Goal: Task Accomplishment & Management: Manage account settings

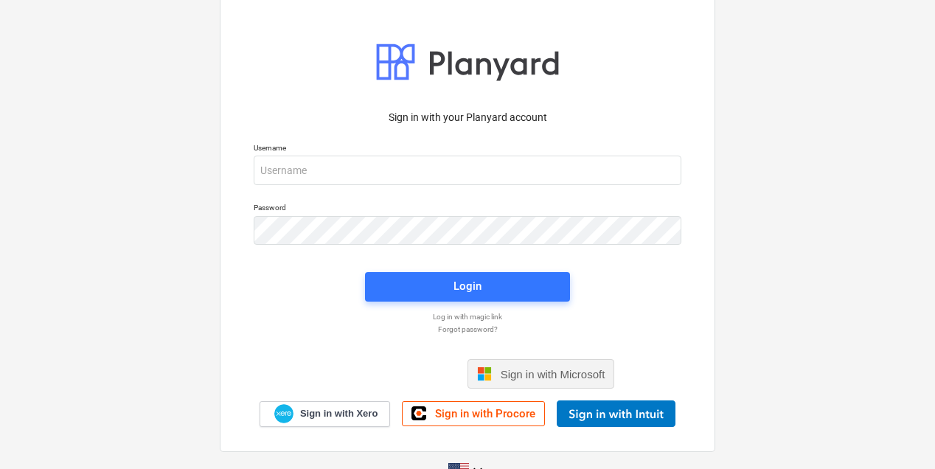
click at [575, 374] on span "Sign in with Microsoft" at bounding box center [553, 374] width 105 height 13
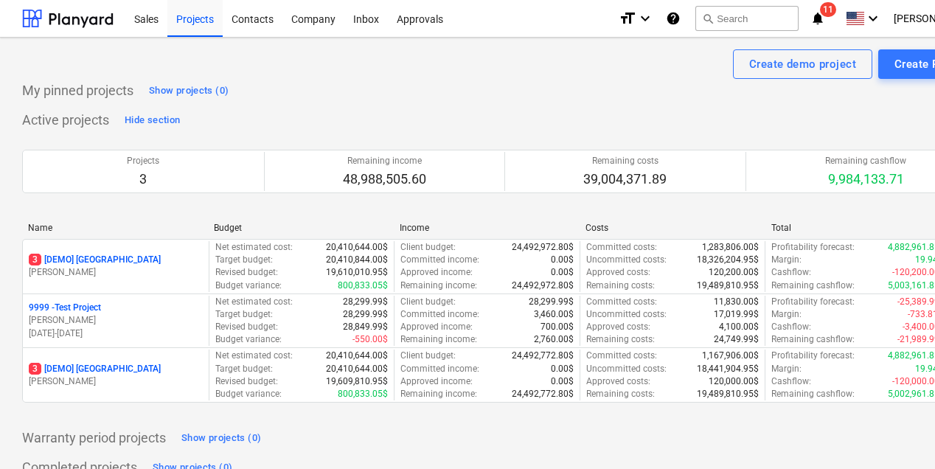
click at [825, 15] on icon "notifications" at bounding box center [817, 19] width 15 height 18
click at [521, 104] on div "My pinned projects Show projects (0) Active projects Hide section Projects 3 Re…" at bounding box center [504, 294] width 964 height 430
click at [298, 22] on div "Company" at bounding box center [313, 18] width 62 height 38
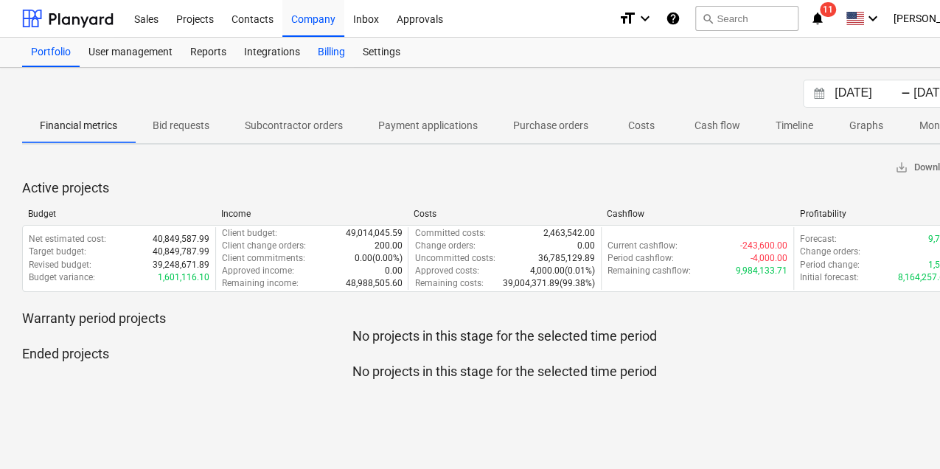
click at [338, 57] on div "Billing" at bounding box center [331, 52] width 45 height 29
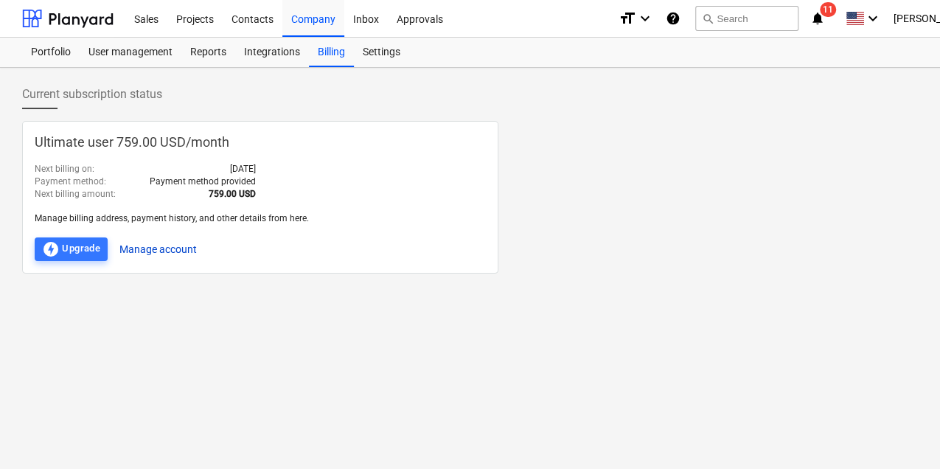
click at [155, 243] on button "Manage account" at bounding box center [157, 249] width 77 height 24
click at [554, 329] on div "Current subscription status Ultimate user 759.00 USD / month Next billing on : …" at bounding box center [504, 268] width 1009 height 401
click at [142, 19] on div "Sales" at bounding box center [146, 18] width 42 height 38
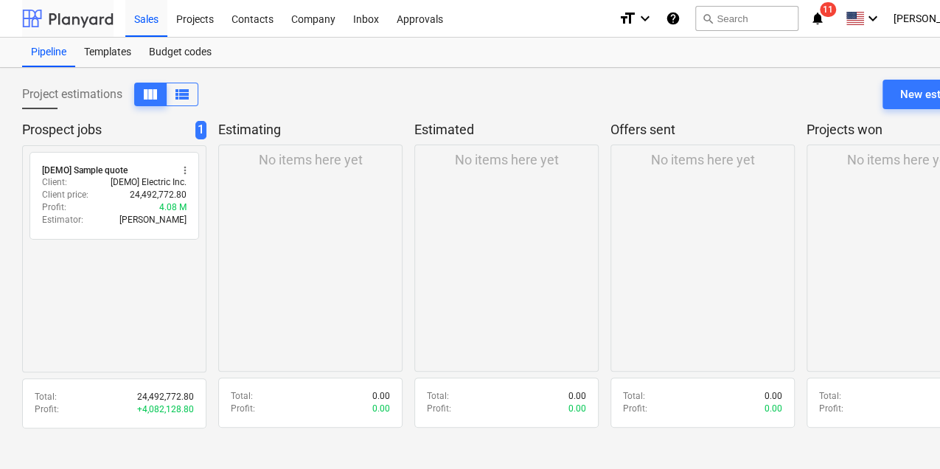
click at [71, 16] on div at bounding box center [67, 18] width 91 height 37
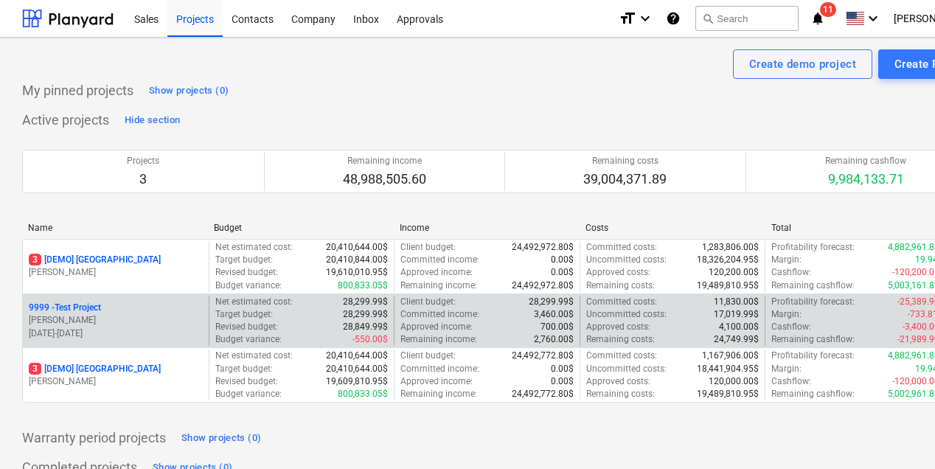
click at [128, 308] on div "9999 - Test Project" at bounding box center [116, 308] width 174 height 13
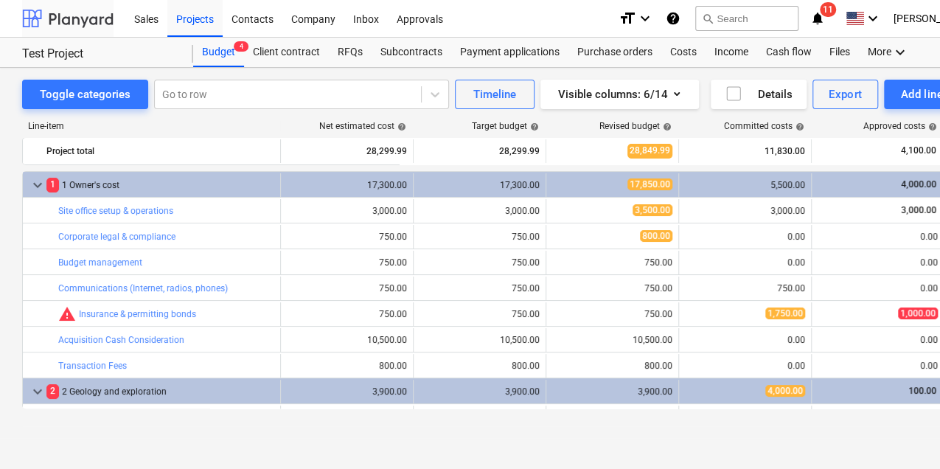
click at [75, 24] on div at bounding box center [67, 18] width 91 height 37
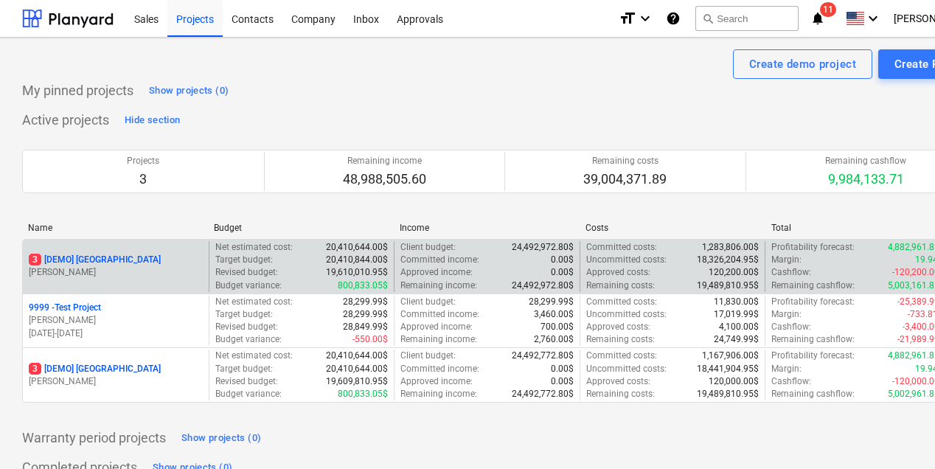
click at [104, 260] on p "3 [DEMO] Stone Road House" at bounding box center [95, 260] width 132 height 13
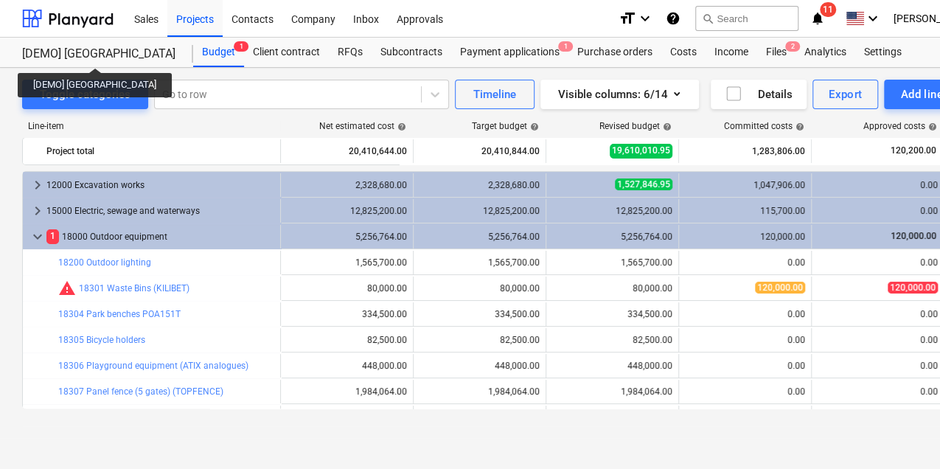
click at [90, 55] on div "[DEMO] Stone Road House" at bounding box center [98, 53] width 153 height 15
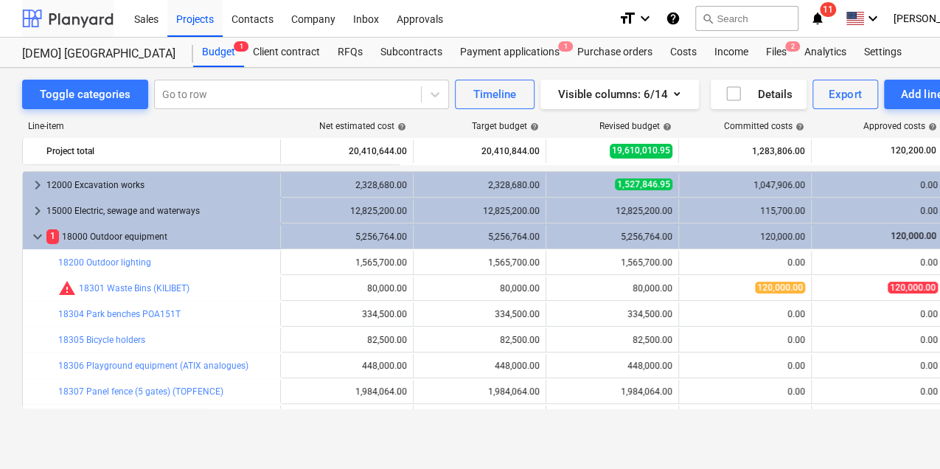
click at [88, 20] on div at bounding box center [67, 18] width 91 height 37
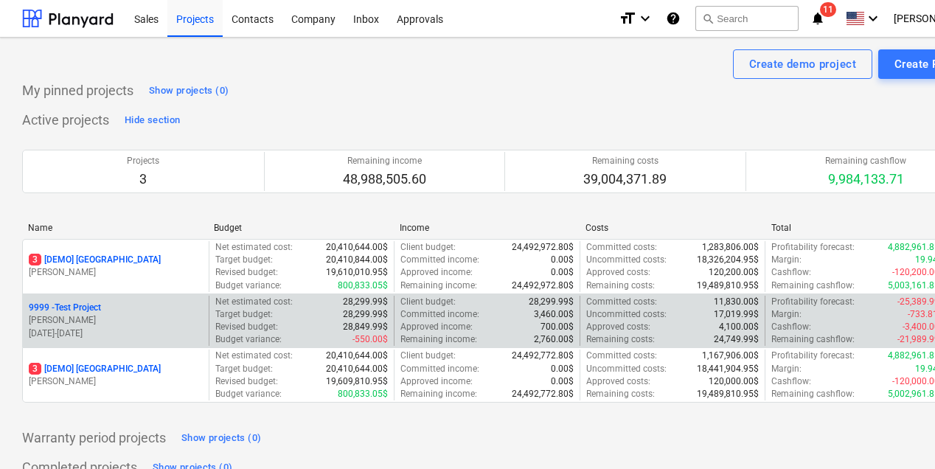
click at [167, 310] on div "9999 - Test Project" at bounding box center [116, 308] width 174 height 13
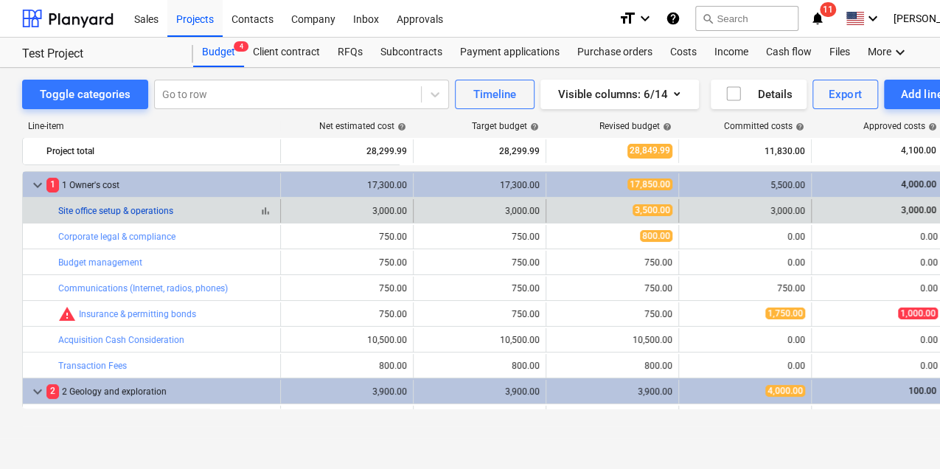
click at [86, 206] on link "Site office setup & operations" at bounding box center [115, 211] width 115 height 10
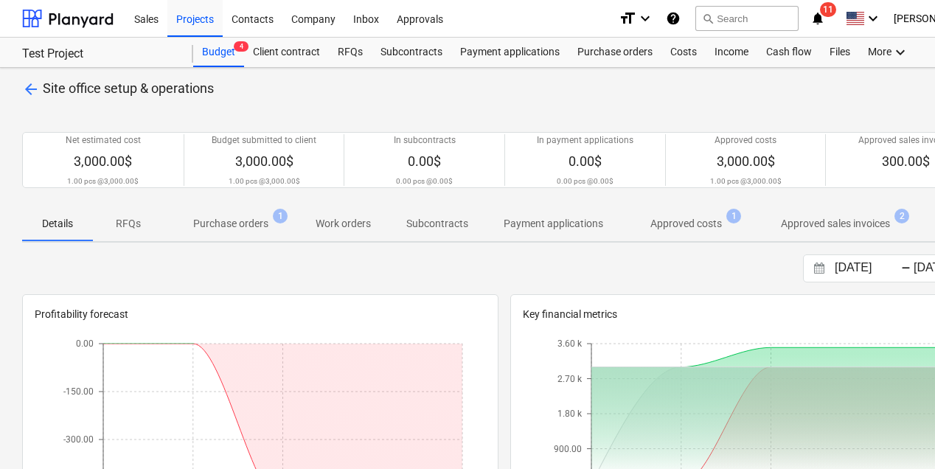
click at [31, 87] on span "arrow_back" at bounding box center [31, 89] width 18 height 18
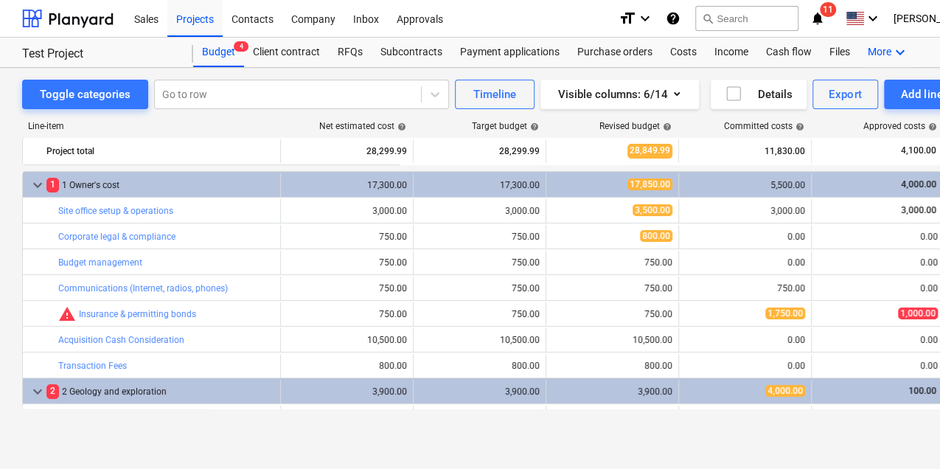
click at [874, 50] on div "More keyboard_arrow_down" at bounding box center [888, 52] width 59 height 29
click at [858, 108] on div "Settings" at bounding box center [873, 111] width 71 height 12
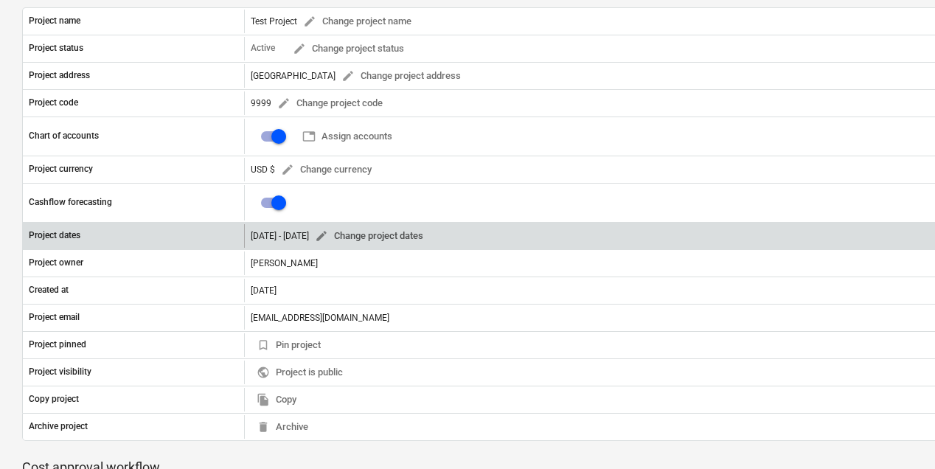
scroll to position [147, 0]
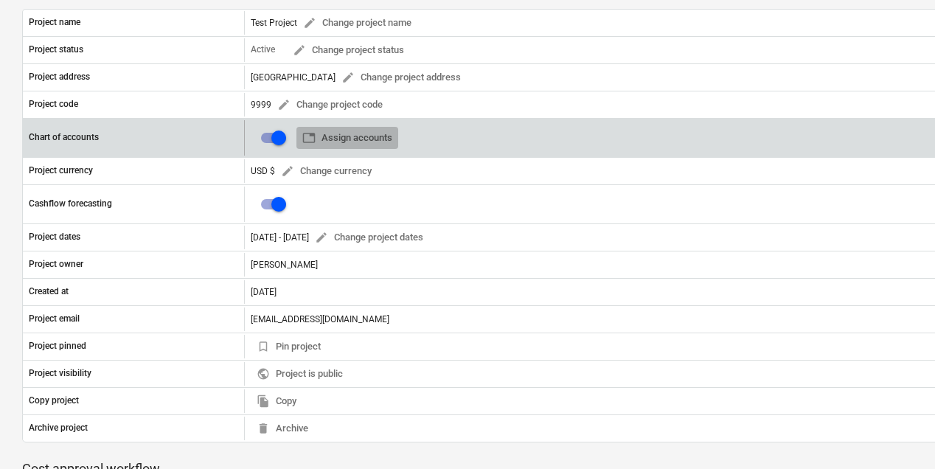
click at [380, 134] on span "table Assign accounts" at bounding box center [347, 138] width 90 height 17
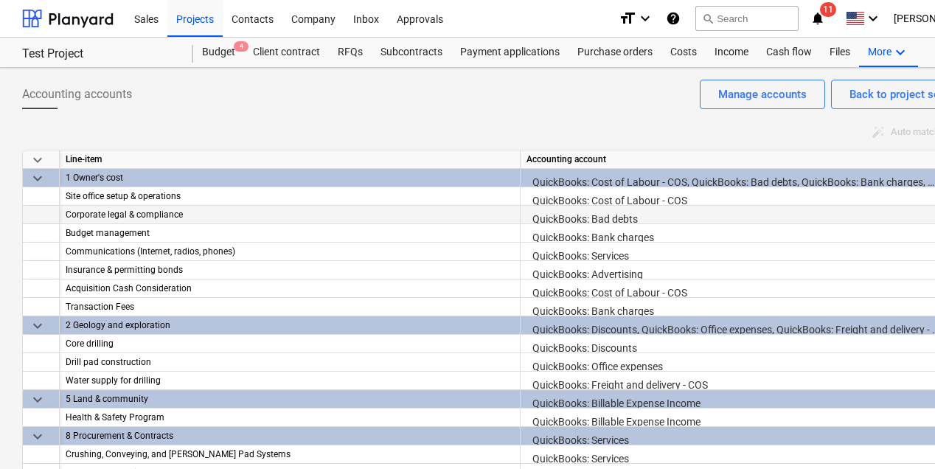
click at [565, 212] on div "QuickBooks: Bad debts" at bounding box center [750, 219] width 448 height 26
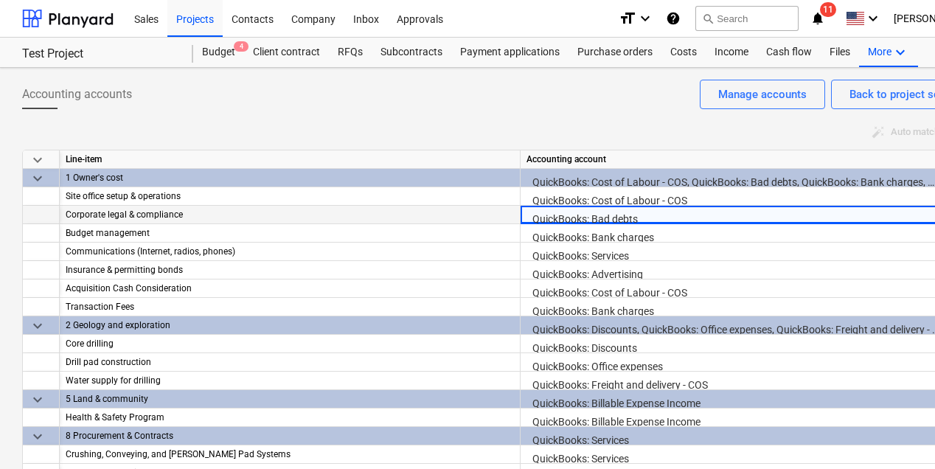
click at [575, 215] on div "QuickBooks: Bad debts" at bounding box center [750, 219] width 448 height 26
click at [738, 218] on div "QuickBooks: Bad debts" at bounding box center [750, 219] width 448 height 26
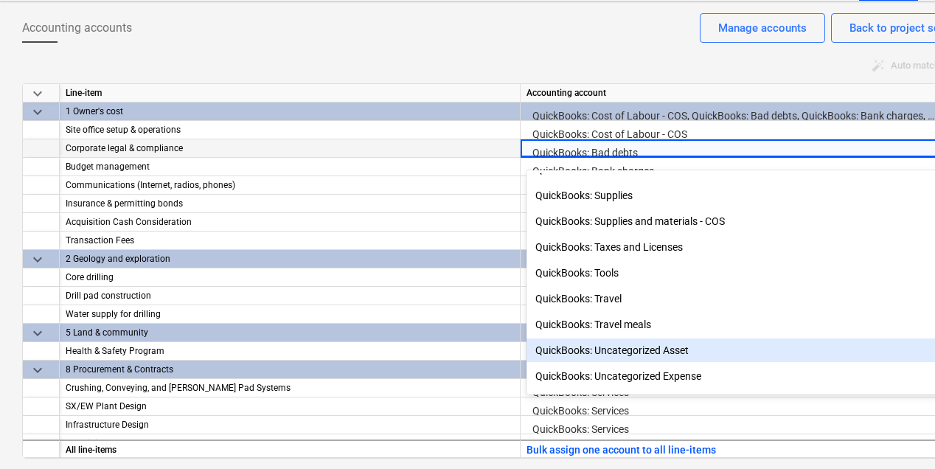
scroll to position [1379, 0]
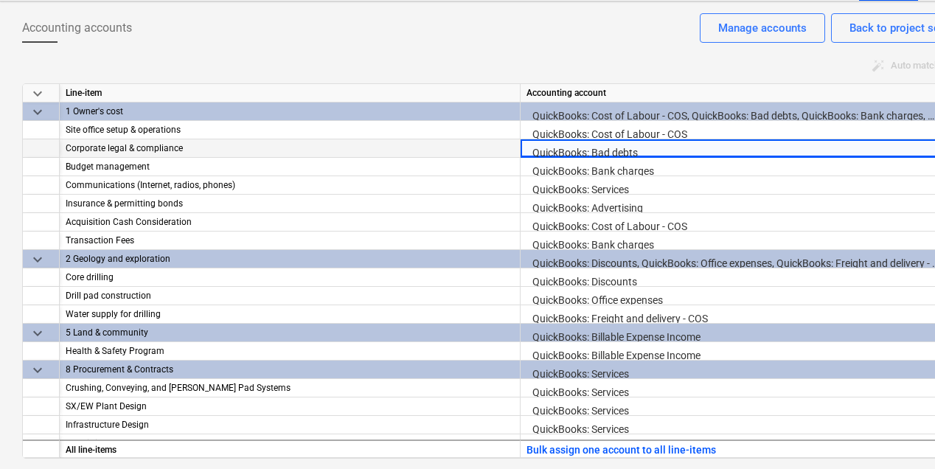
click at [416, 65] on div "auto_fix_high Auto match accounts" at bounding box center [504, 66] width 964 height 23
click at [736, 34] on div "Manage accounts" at bounding box center [762, 27] width 88 height 19
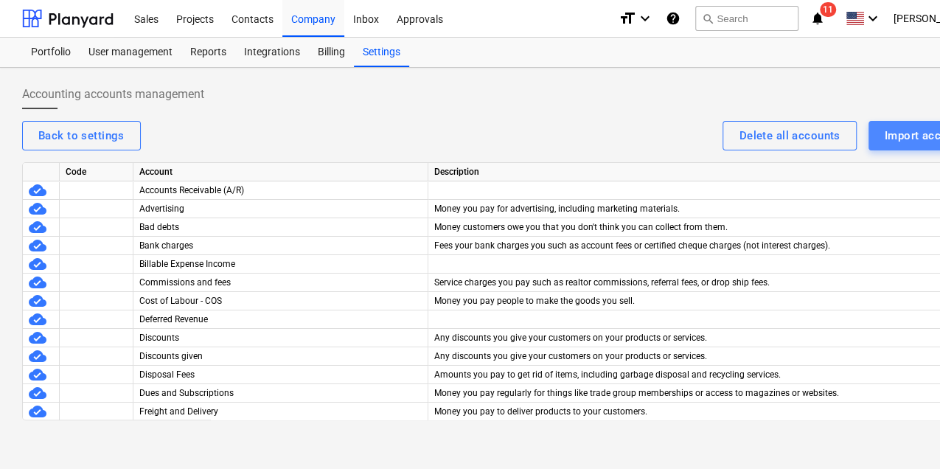
click at [895, 133] on div "Import accounts" at bounding box center [928, 135] width 86 height 19
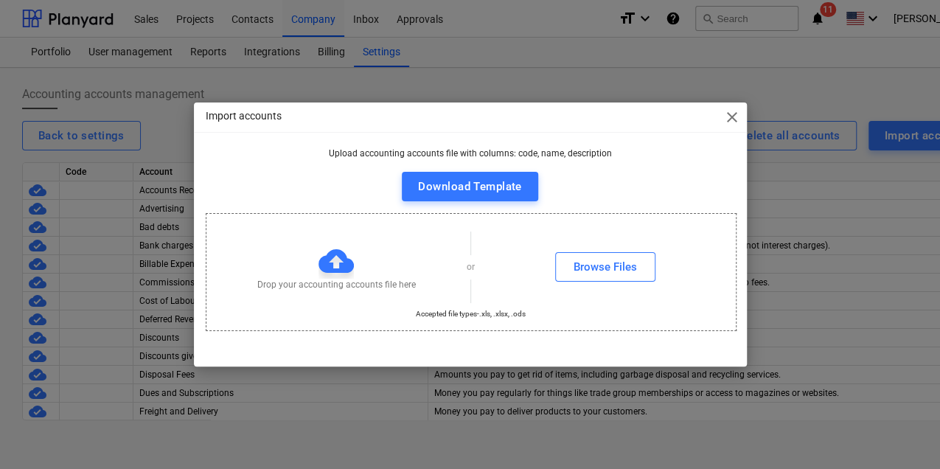
click at [731, 114] on span "close" at bounding box center [732, 117] width 18 height 18
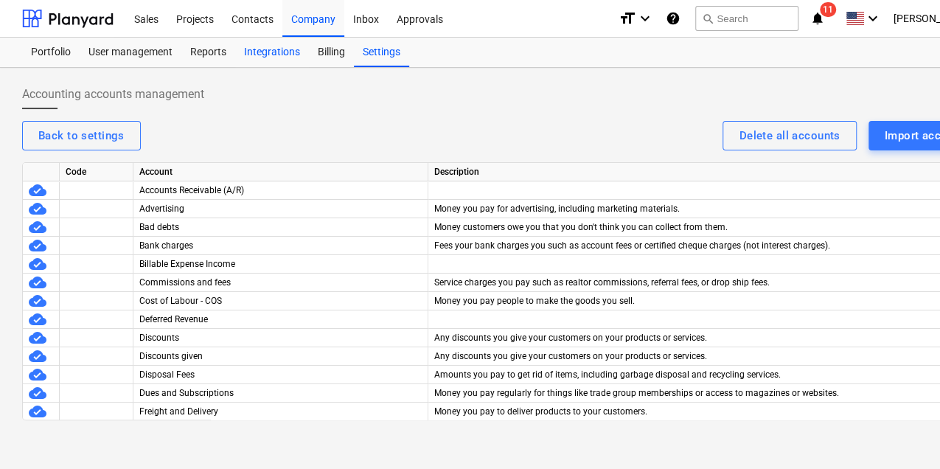
click at [269, 58] on div "Integrations" at bounding box center [272, 52] width 74 height 29
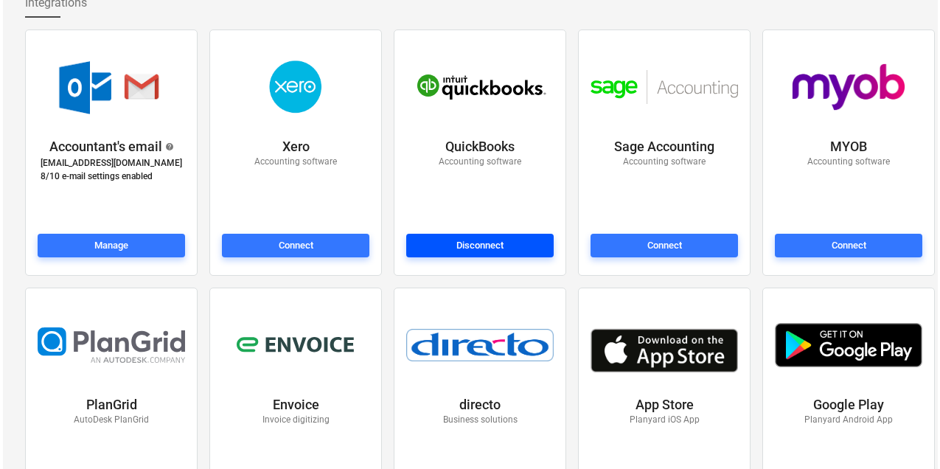
scroll to position [147, 0]
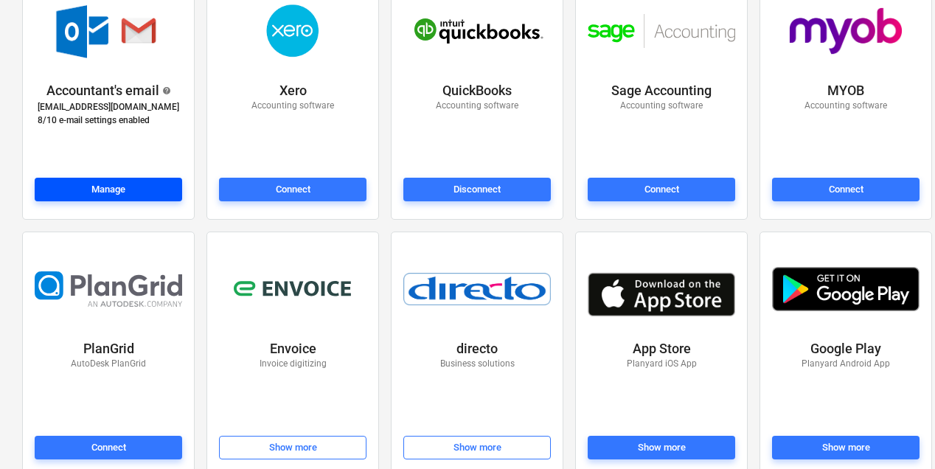
click at [108, 184] on div "Manage" at bounding box center [108, 189] width 34 height 17
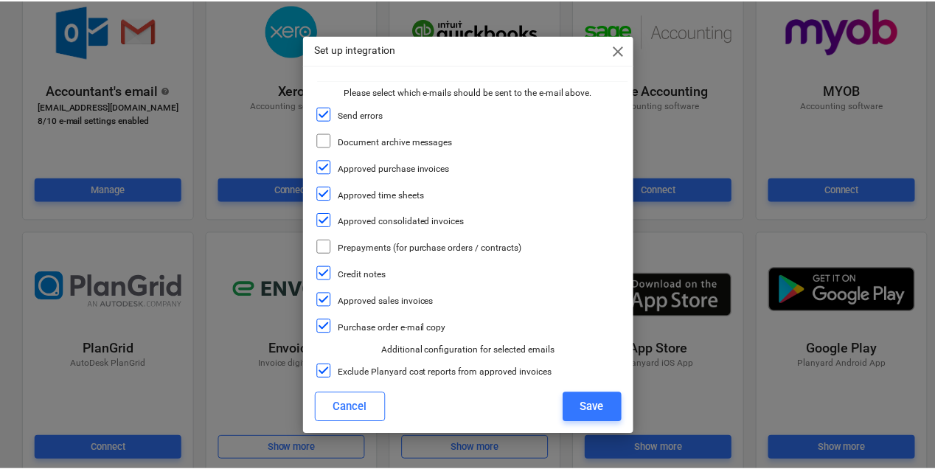
scroll to position [86, 0]
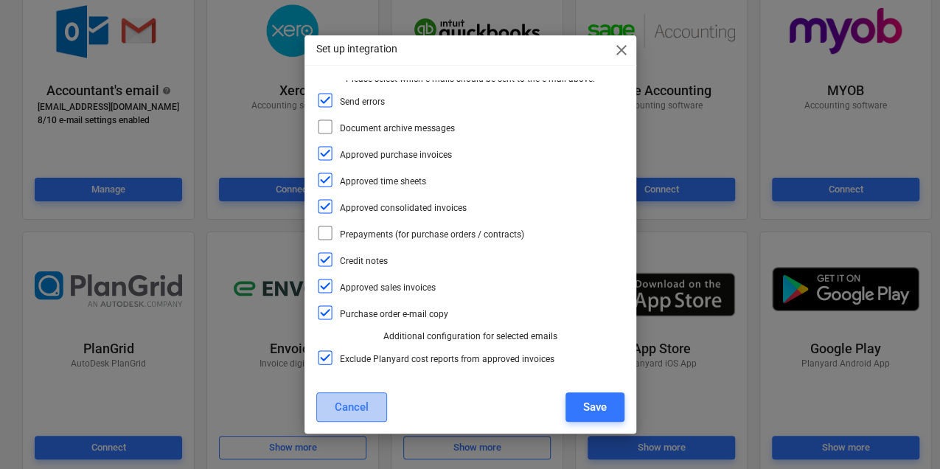
click at [355, 415] on div "Cancel" at bounding box center [352, 406] width 34 height 19
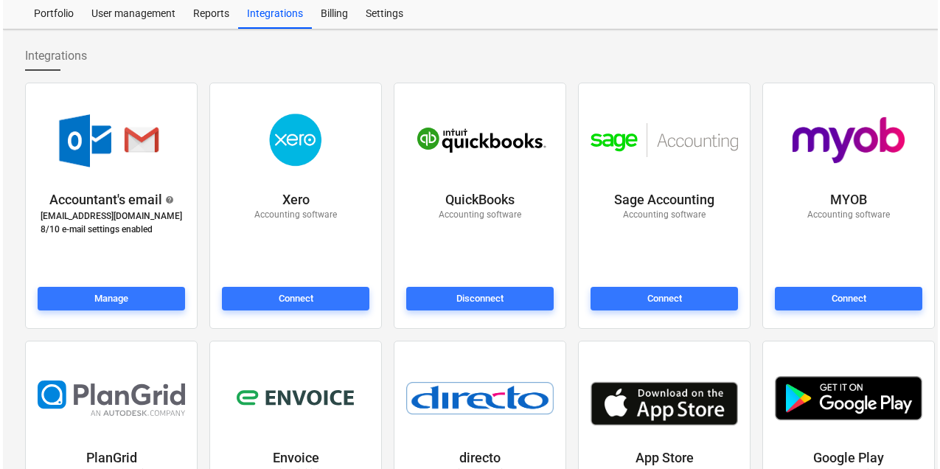
scroll to position [0, 0]
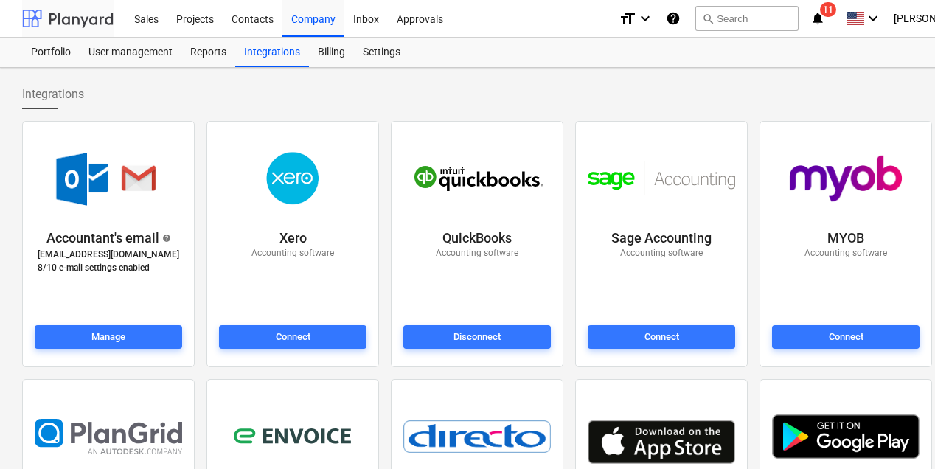
click at [77, 21] on div at bounding box center [67, 18] width 91 height 37
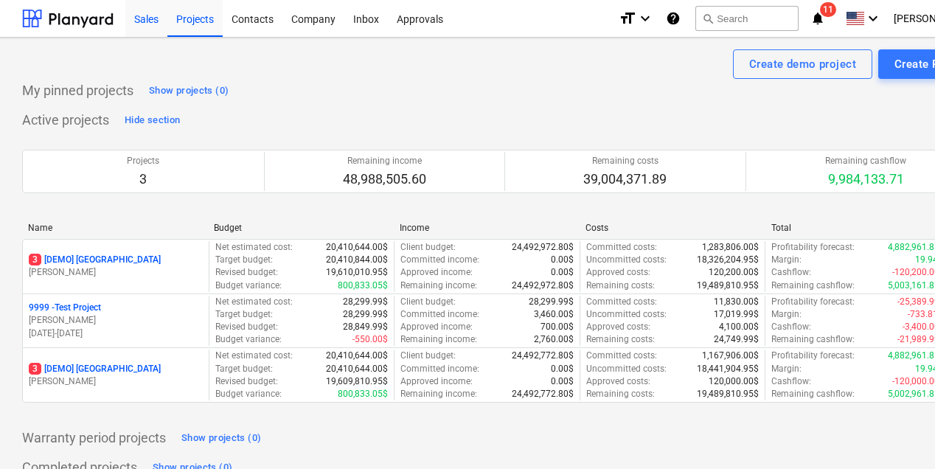
click at [141, 25] on div "Sales" at bounding box center [146, 18] width 42 height 38
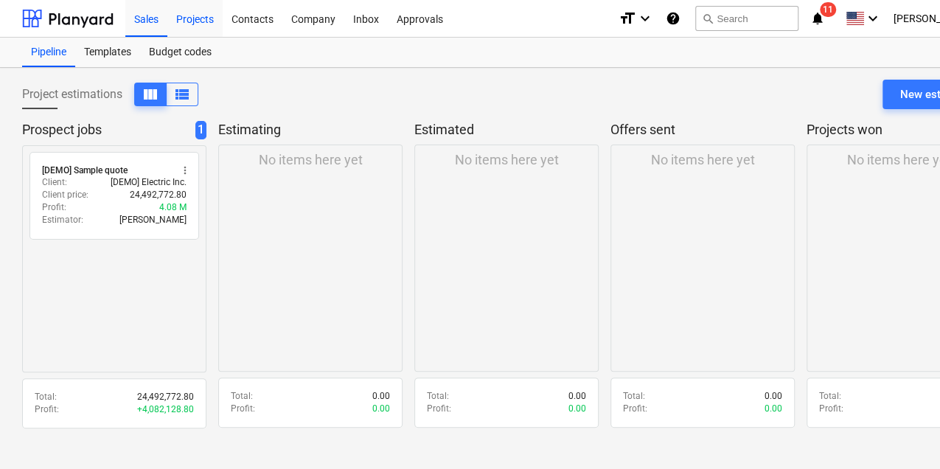
click at [187, 21] on div "Projects" at bounding box center [194, 18] width 55 height 38
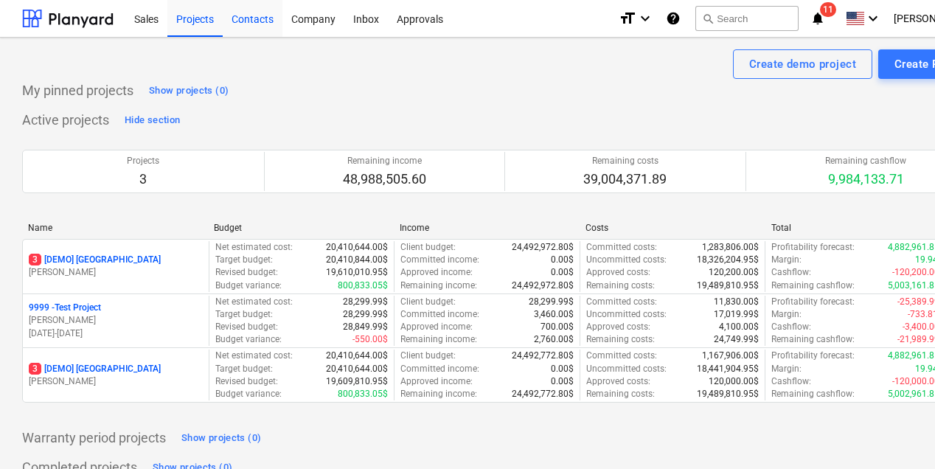
click at [238, 26] on div "Contacts" at bounding box center [253, 18] width 60 height 38
